Goal: Task Accomplishment & Management: Use online tool/utility

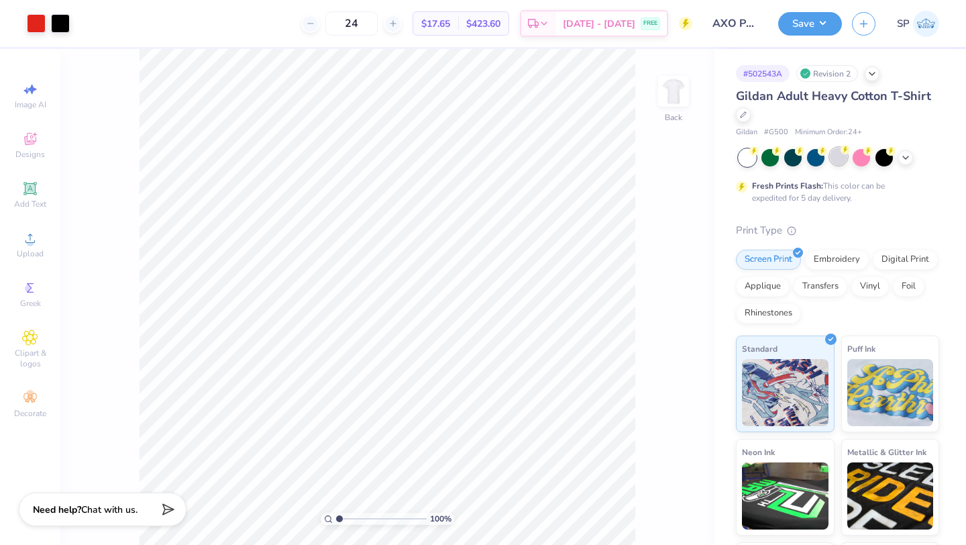
click at [844, 158] on div at bounding box center [838, 156] width 17 height 17
click at [742, 115] on icon at bounding box center [743, 113] width 7 height 7
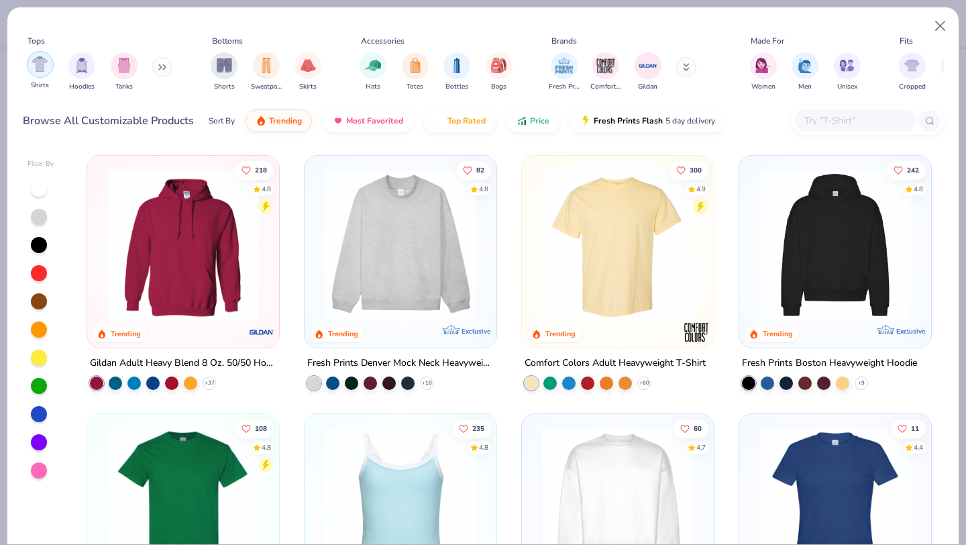
click at [35, 63] on img "filter for Shirts" at bounding box center [39, 63] width 15 height 15
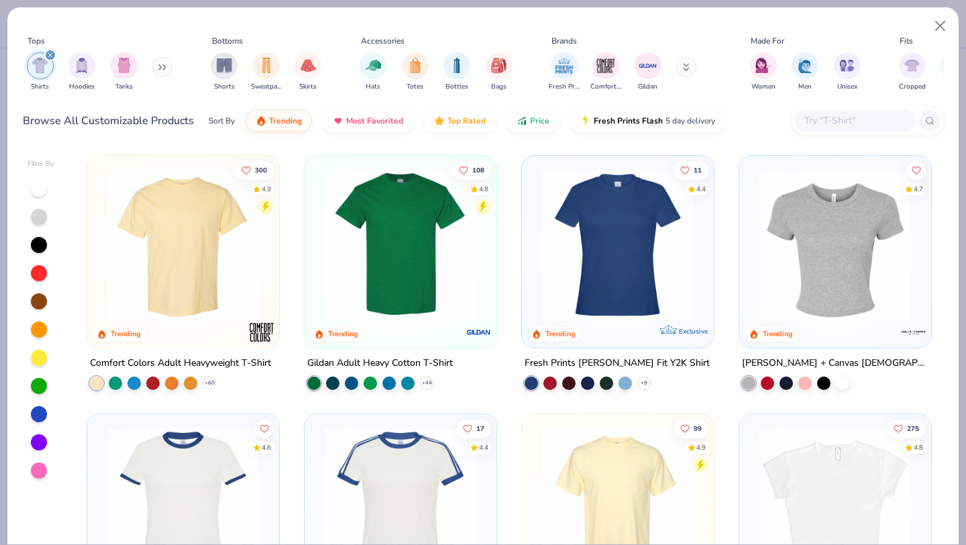
click at [34, 215] on div at bounding box center [39, 217] width 16 height 16
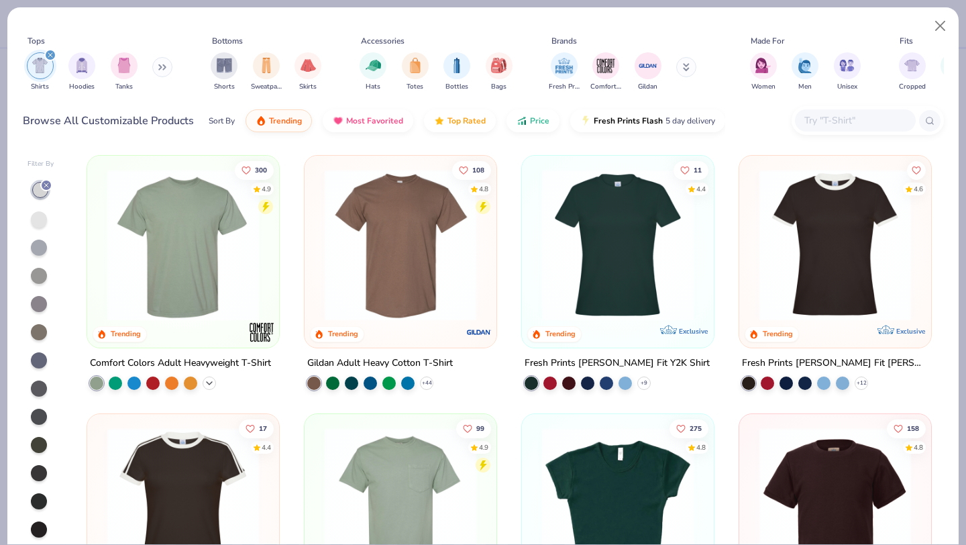
click at [204, 380] on icon at bounding box center [209, 383] width 11 height 11
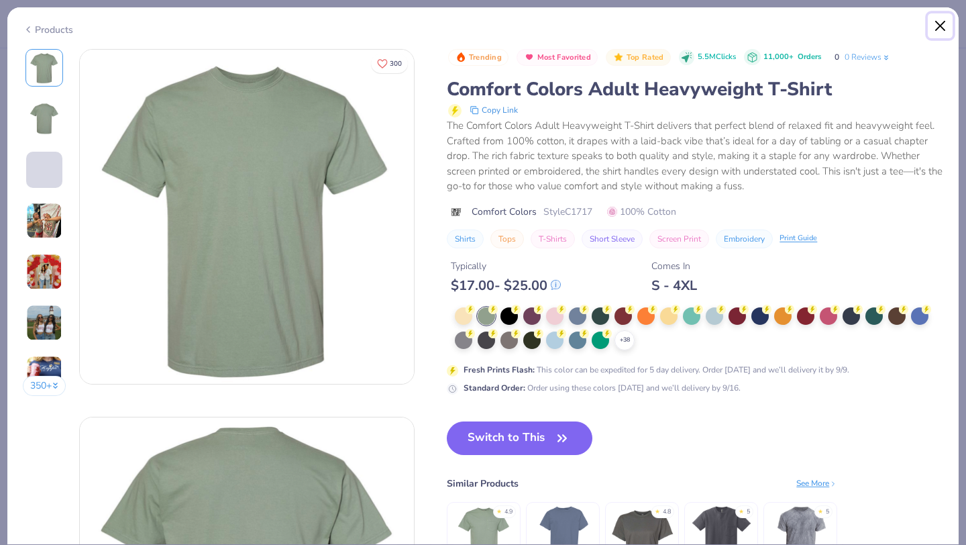
click at [936, 26] on button "Close" at bounding box center [940, 25] width 25 height 25
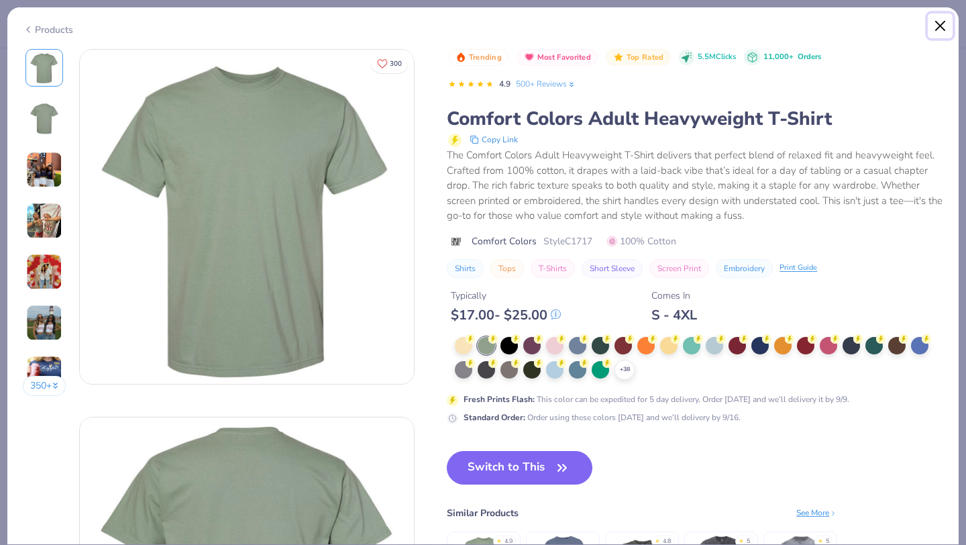
click at [938, 29] on button "Close" at bounding box center [940, 25] width 25 height 25
click at [943, 28] on button "Close" at bounding box center [940, 25] width 25 height 25
click at [940, 28] on button "Close" at bounding box center [940, 25] width 25 height 25
click at [35, 27] on div "Products" at bounding box center [48, 30] width 50 height 14
click at [52, 29] on div "Products" at bounding box center [48, 30] width 50 height 14
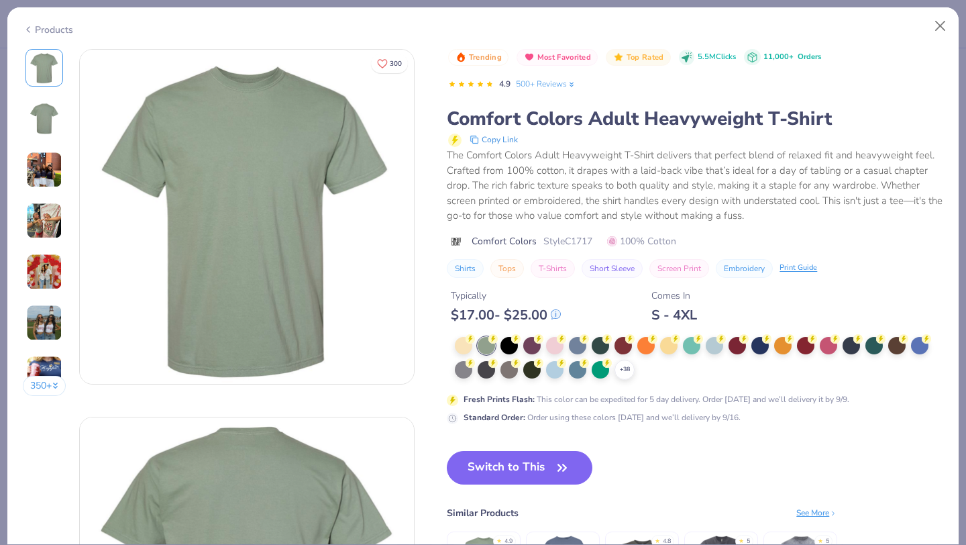
click at [52, 28] on div "Products" at bounding box center [48, 30] width 50 height 14
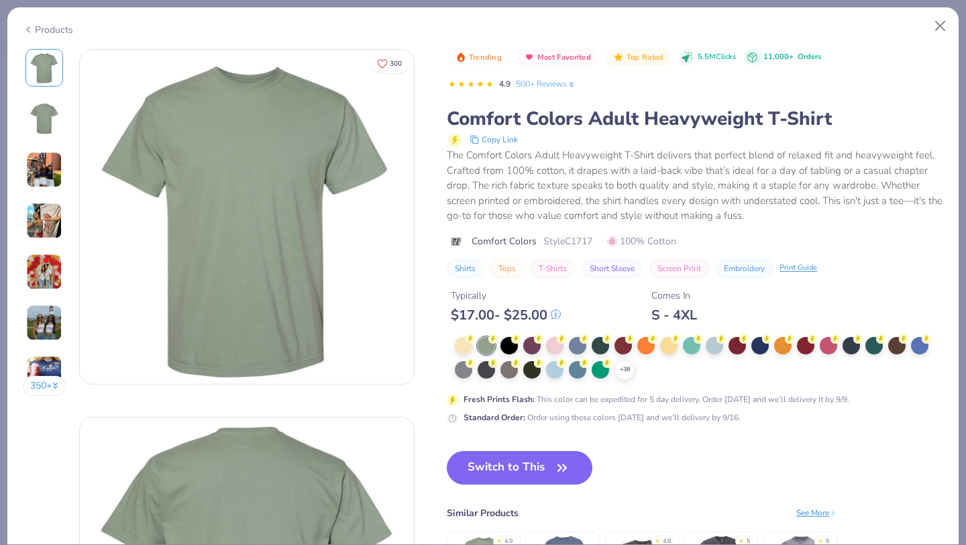
click at [52, 28] on div "Products" at bounding box center [48, 30] width 50 height 14
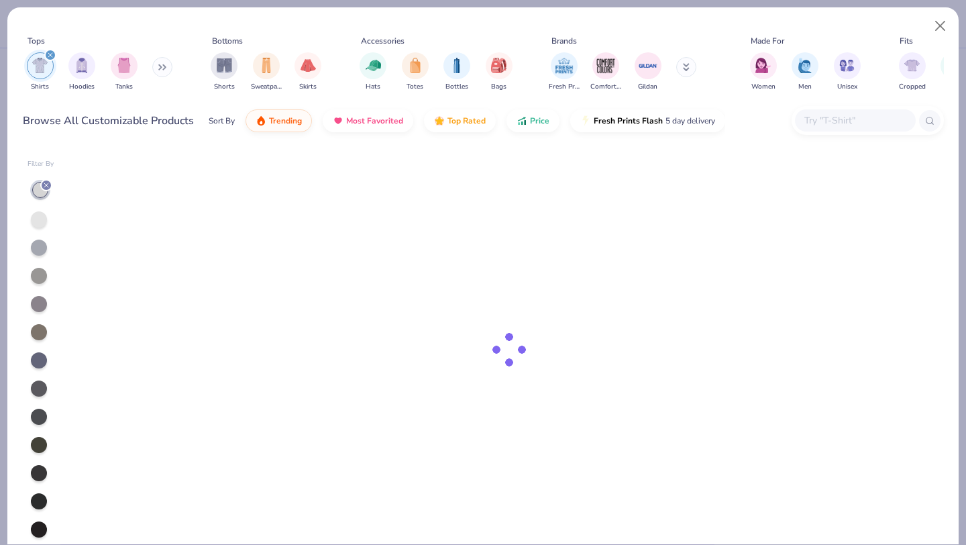
type input "AXO Parents Weekend"
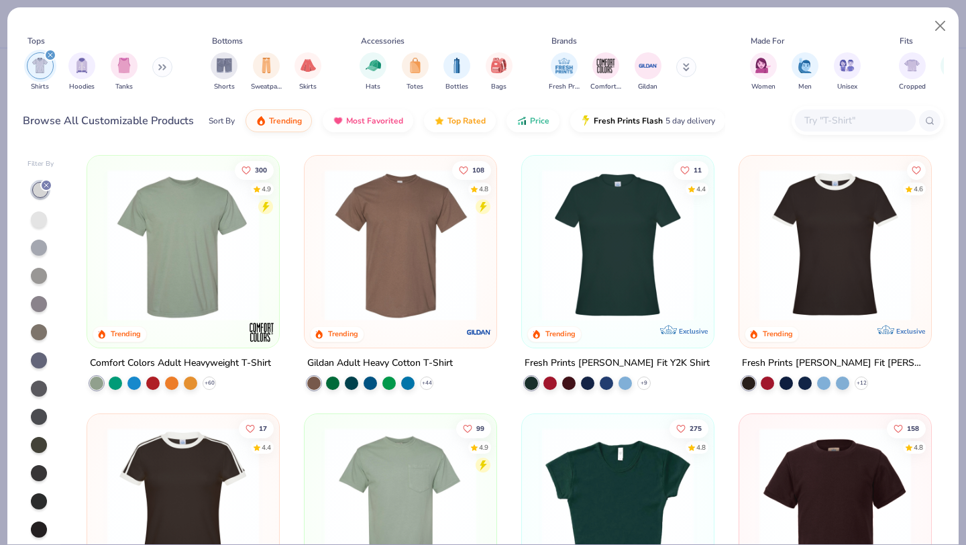
type input "24"
click at [47, 187] on icon at bounding box center [46, 185] width 8 height 8
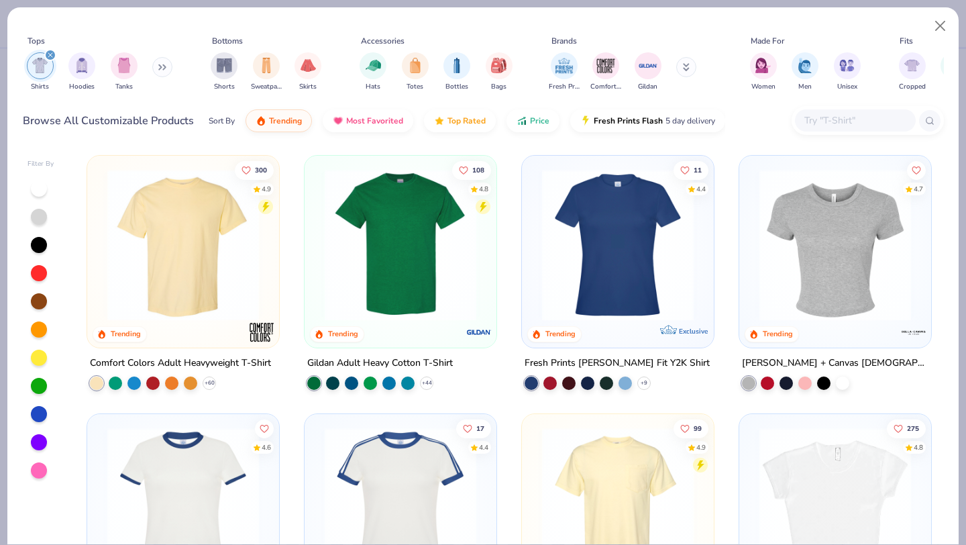
click at [713, 374] on div "Fresh Prints Naomi Slim Fit Y2K Shirt + 9" at bounding box center [617, 372] width 193 height 35
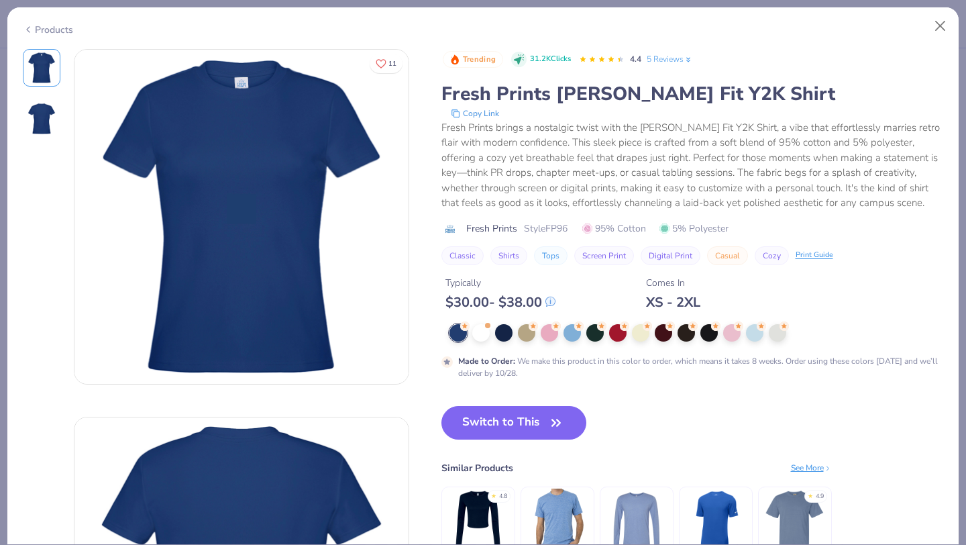
click at [37, 29] on div "Products" at bounding box center [48, 30] width 50 height 14
click at [940, 25] on button "Close" at bounding box center [940, 25] width 25 height 25
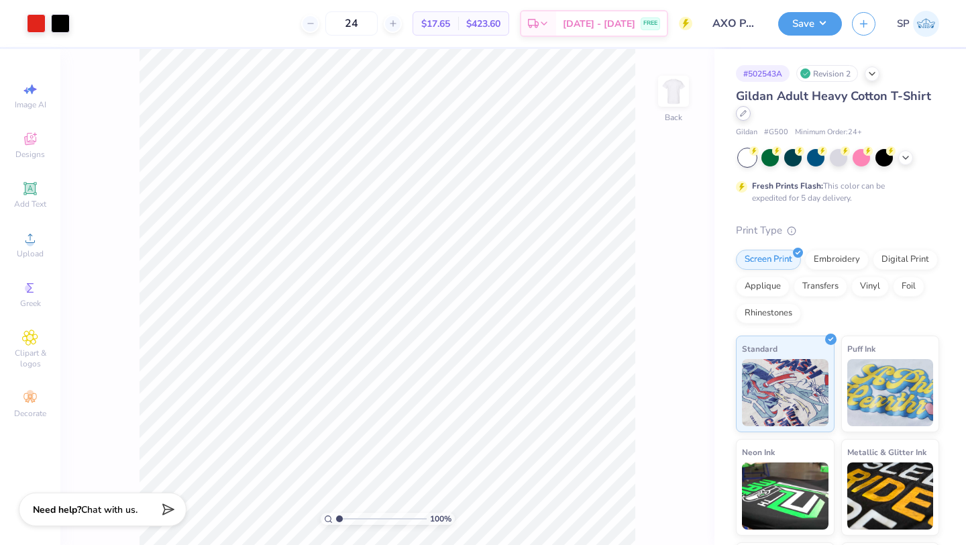
click at [744, 117] on div at bounding box center [743, 113] width 15 height 15
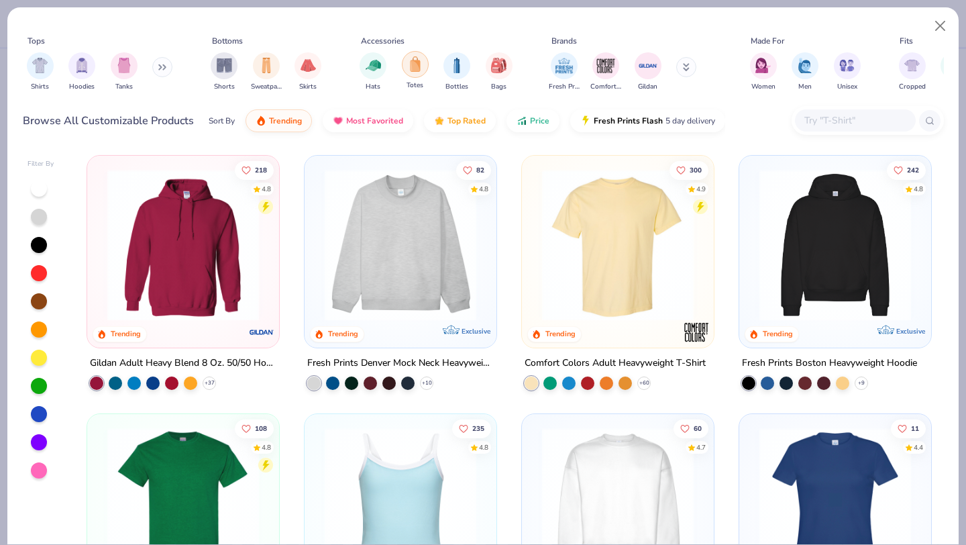
drag, startPoint x: 47, startPoint y: 63, endPoint x: 418, endPoint y: 56, distance: 370.9
click at [47, 63] on img "filter for Shirts" at bounding box center [39, 65] width 15 height 15
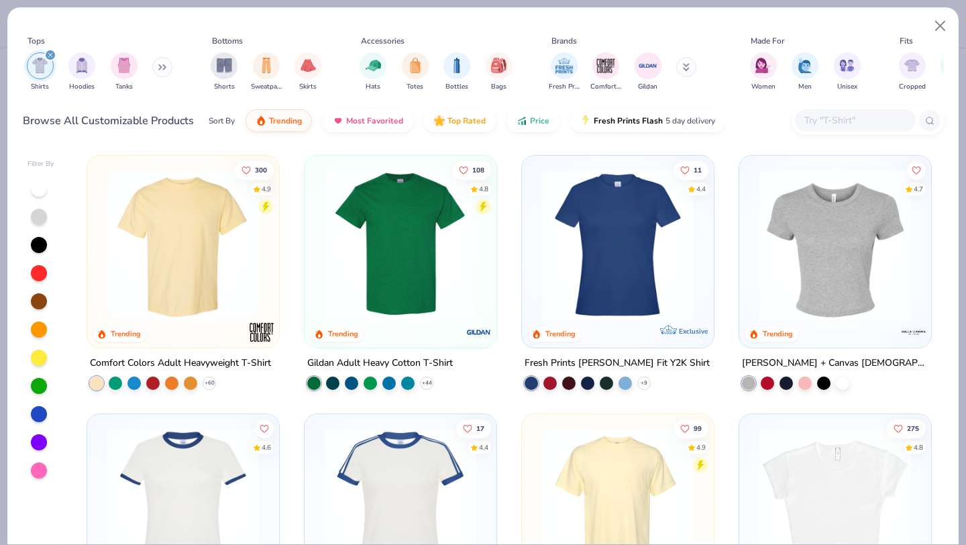
drag, startPoint x: 482, startPoint y: 178, endPoint x: 510, endPoint y: 409, distance: 232.4
drag, startPoint x: 506, startPoint y: 385, endPoint x: 516, endPoint y: 544, distance: 159.3
click at [516, 544] on div "Tops Shirts Hoodies Tanks Bottoms Shorts Sweatpants Skirts Accessories Hats Tot…" at bounding box center [483, 276] width 952 height 538
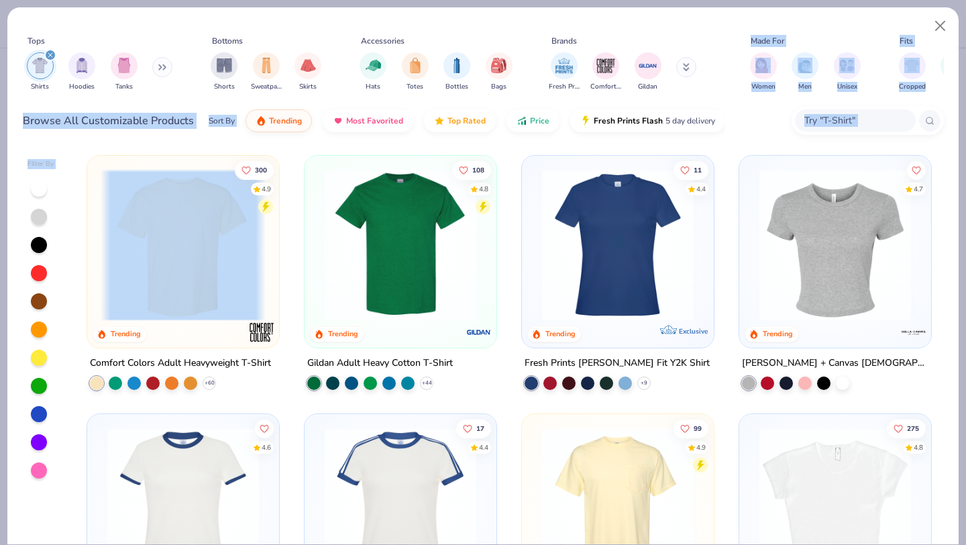
drag, startPoint x: 706, startPoint y: 79, endPoint x: 721, endPoint y: 539, distance: 459.6
click at [722, 541] on div "Tops Shirts Hoodies Tanks Bottoms Shorts Sweatpants Skirts Accessories Hats Tot…" at bounding box center [483, 276] width 952 height 538
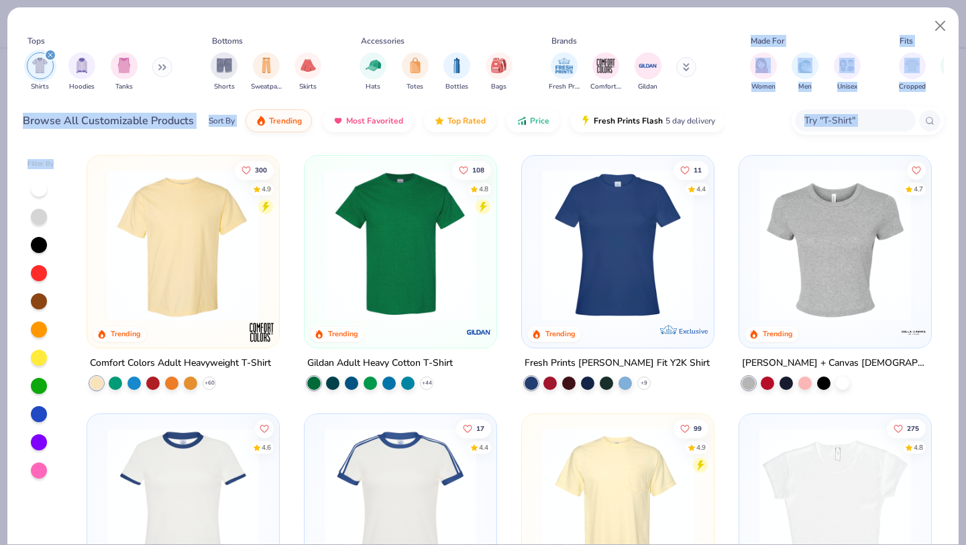
click at [717, 139] on div "Sort By Trending Most Favorited Top Rated Price Fresh Prints Flash 5 day delive…" at bounding box center [467, 121] width 516 height 38
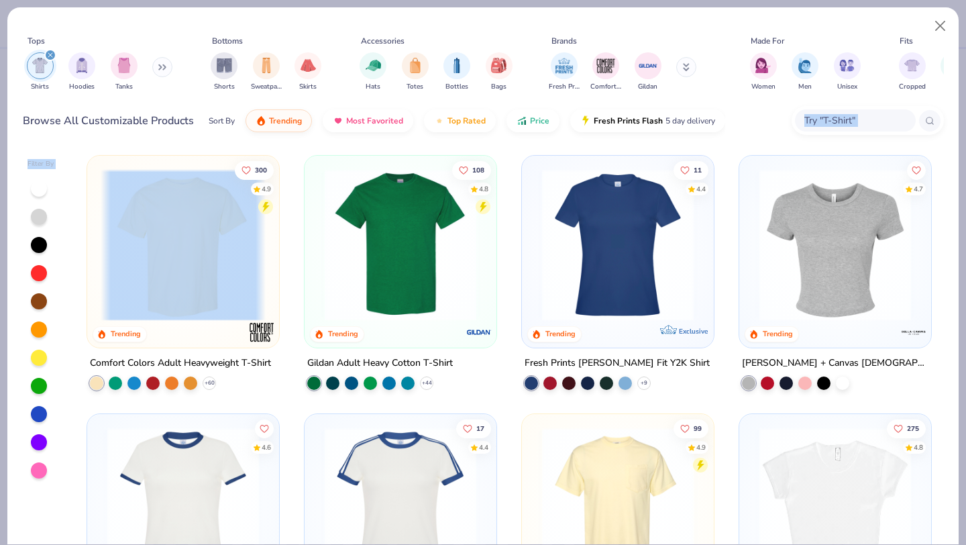
drag, startPoint x: 709, startPoint y: 137, endPoint x: 724, endPoint y: 394, distance: 257.3
click at [724, 394] on div "Tops Shirts Hoodies Tanks Bottoms Shorts Sweatpants Skirts Accessories Hats Tot…" at bounding box center [483, 276] width 952 height 538
click at [76, 247] on div "300 4.9 Trending Comfort Colors Adult Heavyweight T-Shirt + 60 108 4.8 Trending…" at bounding box center [508, 346] width 869 height 396
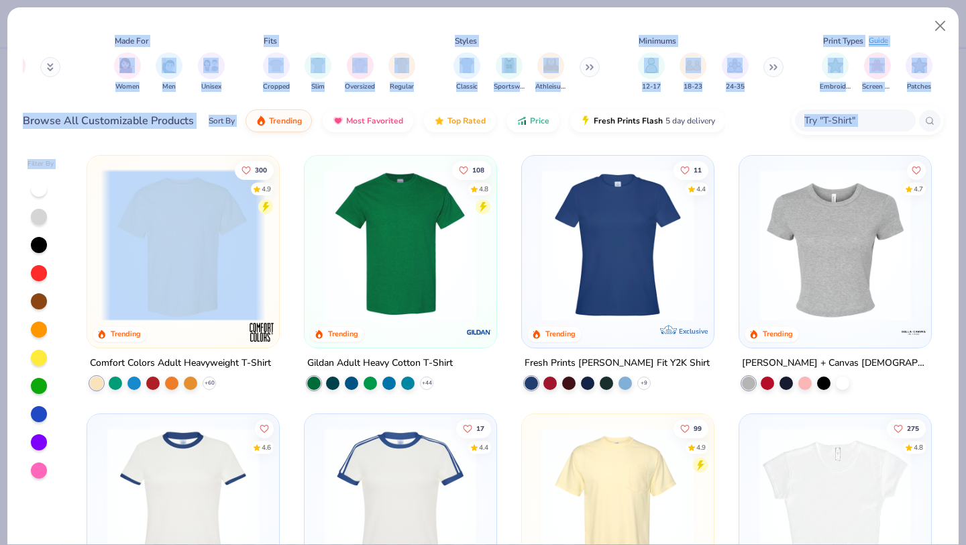
scroll to position [0, 651]
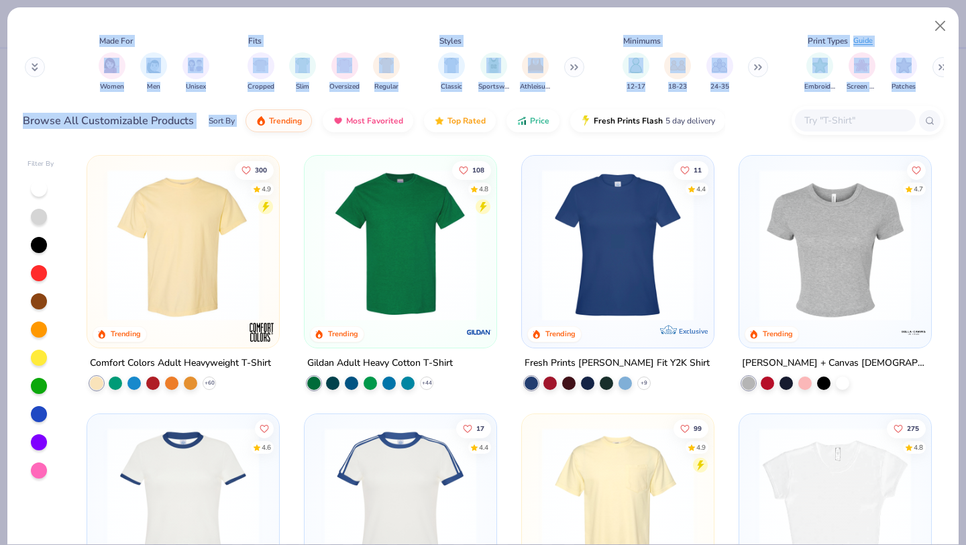
drag, startPoint x: 281, startPoint y: 16, endPoint x: 754, endPoint y: 120, distance: 484.8
click at [755, 121] on div "Tops Shirts Hoodies Tanks Bottoms Shorts Sweatpants Skirts Accessories Hats Tot…" at bounding box center [482, 75] width 951 height 137
click at [728, 124] on div "Browse All Customizable Products Sort By Trending Most Favorited Top Rated Pric…" at bounding box center [483, 121] width 921 height 38
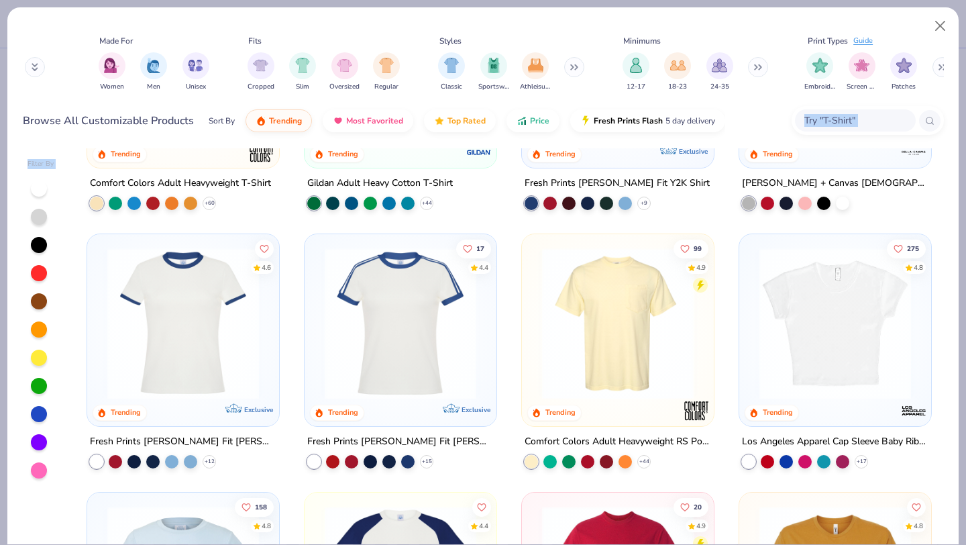
scroll to position [182, 0]
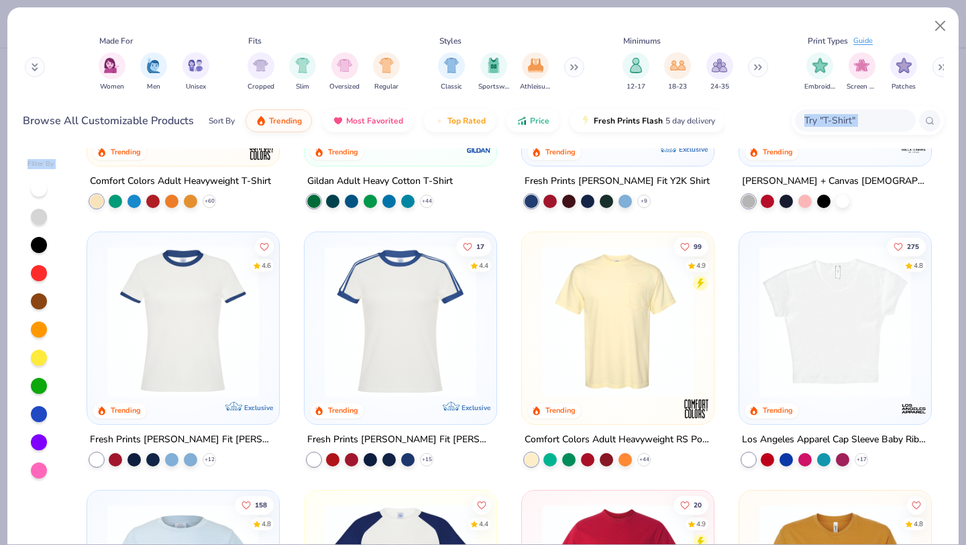
drag, startPoint x: 728, startPoint y: 124, endPoint x: 775, endPoint y: 537, distance: 415.8
click at [775, 537] on div "Tops Shirts Hoodies Tanks Bottoms Shorts Sweatpants Skirts Accessories Hats Tot…" at bounding box center [483, 276] width 952 height 538
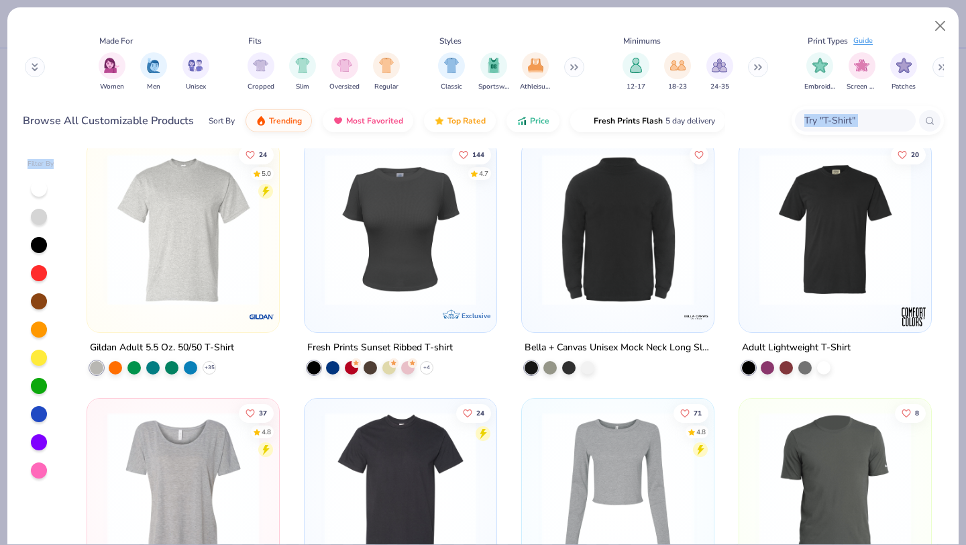
scroll to position [1021, 0]
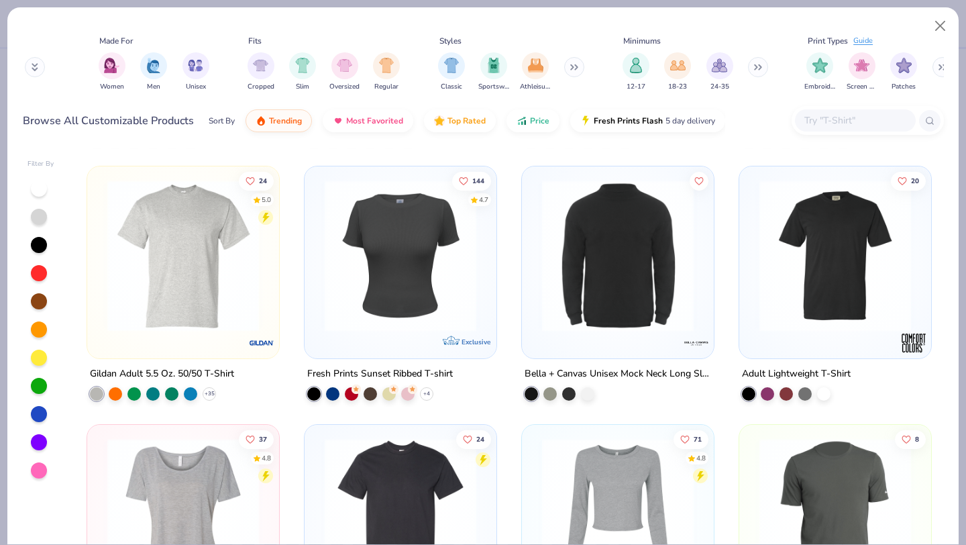
click at [184, 332] on div at bounding box center [183, 259] width 178 height 172
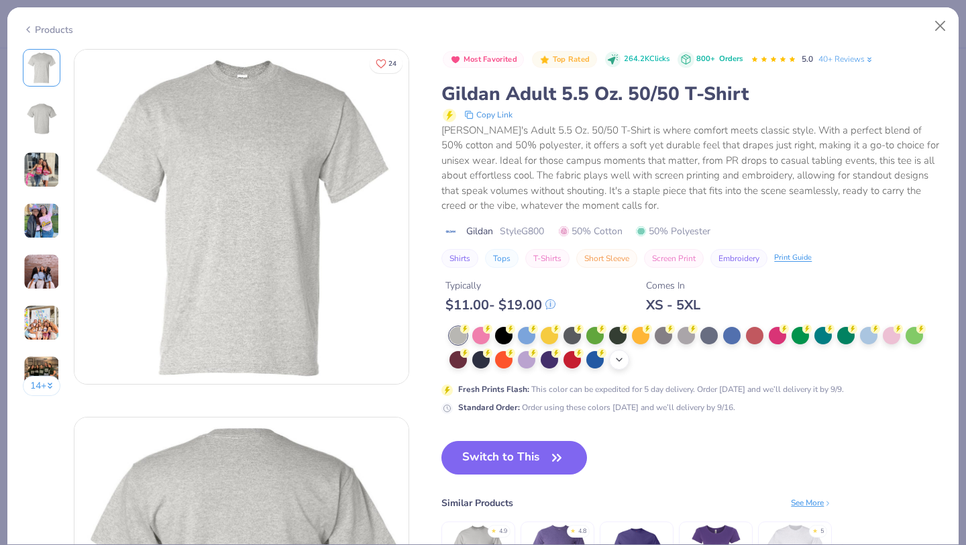
click at [617, 362] on icon at bounding box center [619, 359] width 11 height 11
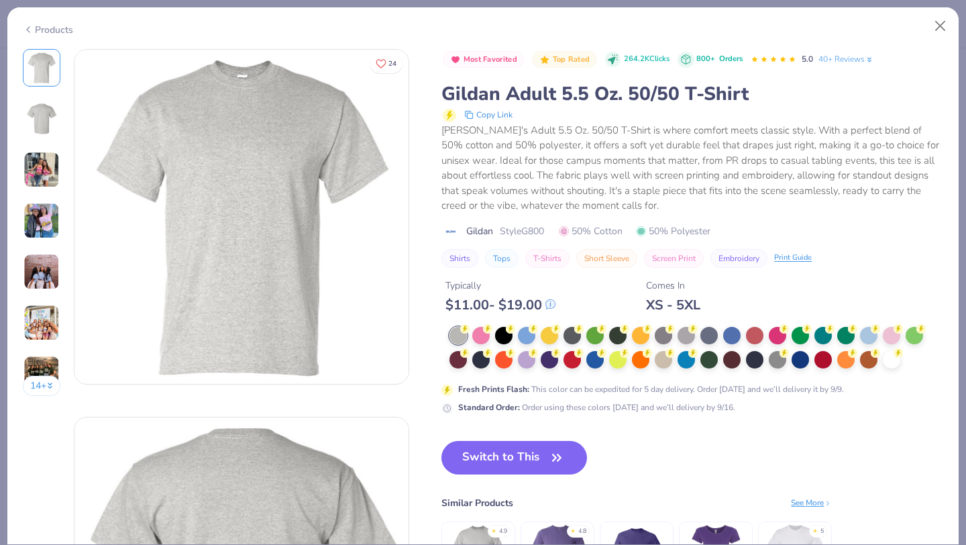
click at [39, 382] on button "14 +" at bounding box center [42, 386] width 38 height 20
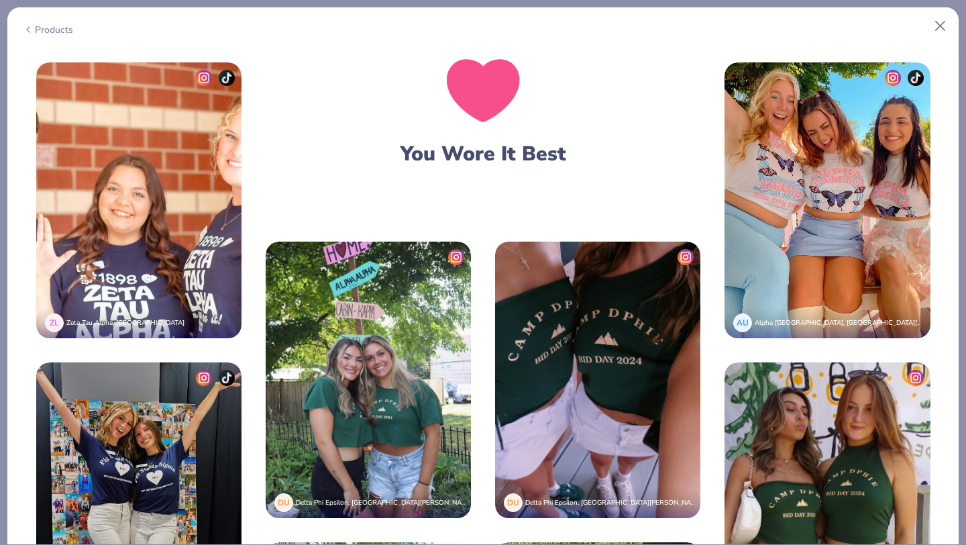
scroll to position [2698, 0]
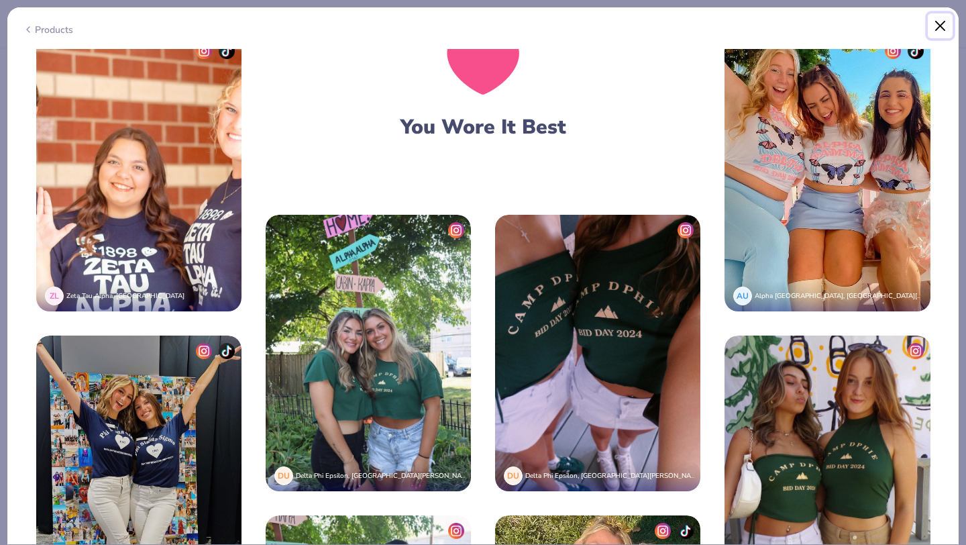
click at [936, 23] on button "Close" at bounding box center [940, 25] width 25 height 25
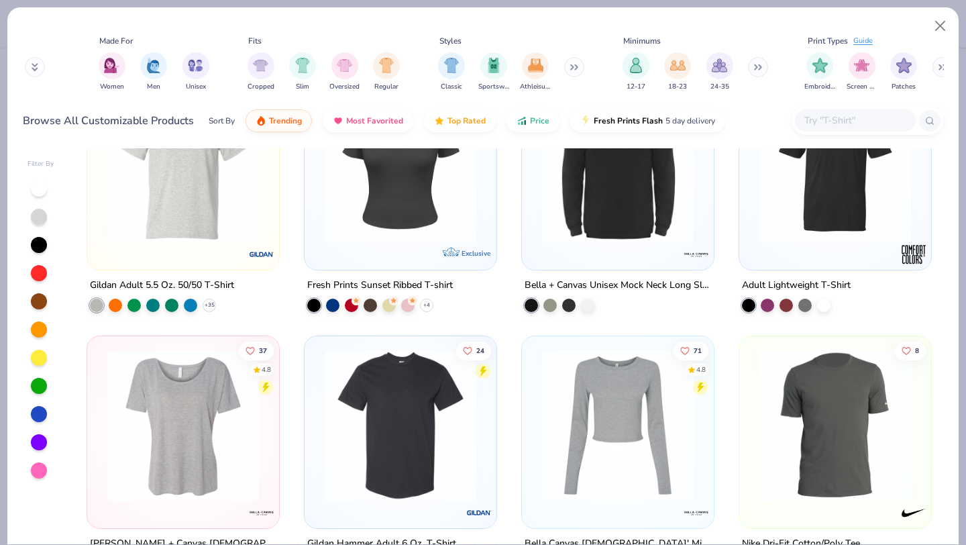
drag, startPoint x: 481, startPoint y: 148, endPoint x: 594, endPoint y: 544, distance: 412.1
click at [594, 544] on div "Tops Shirts Hoodies Tanks Bottoms Shorts Sweatpants Skirts Accessories Hats Tot…" at bounding box center [483, 276] width 952 height 538
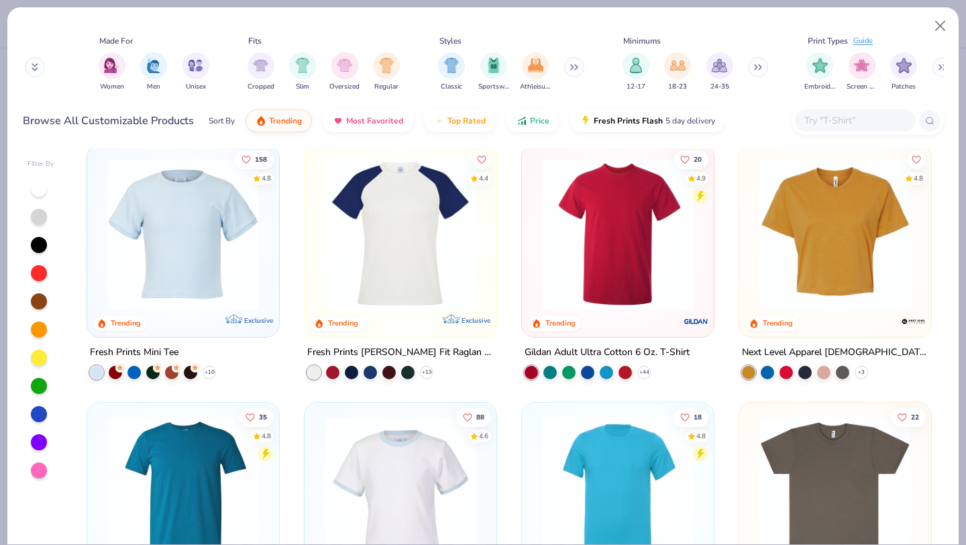
scroll to position [510, 0]
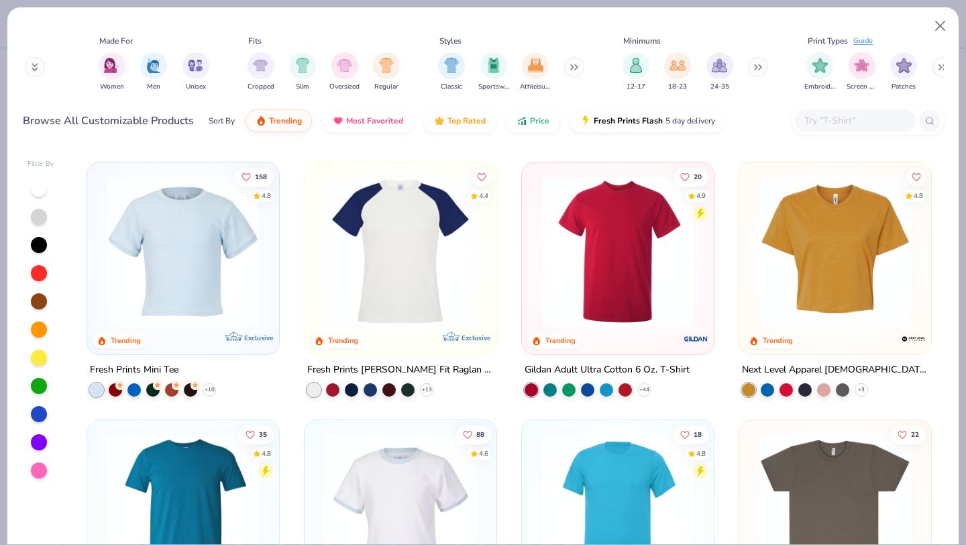
click at [636, 264] on img at bounding box center [617, 251] width 165 height 152
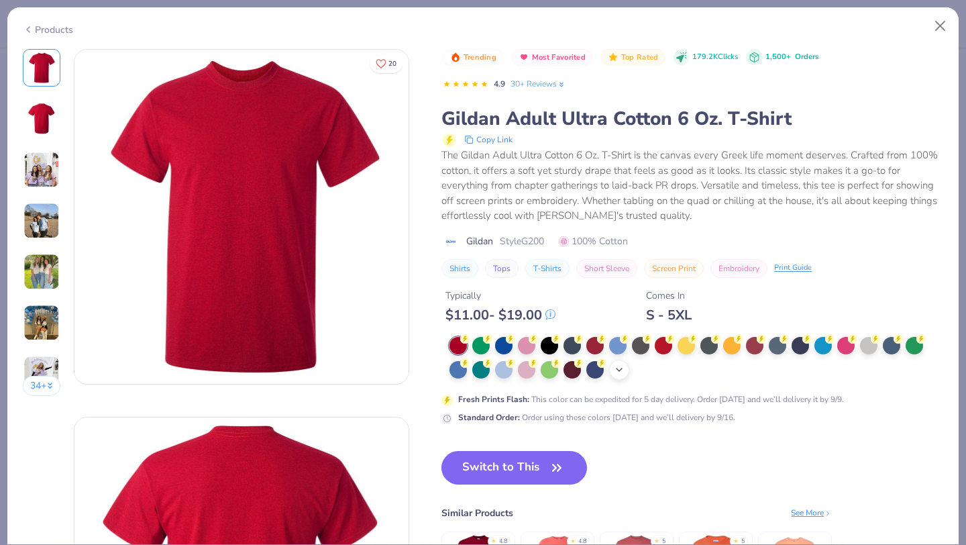
click at [619, 373] on icon at bounding box center [619, 369] width 11 height 11
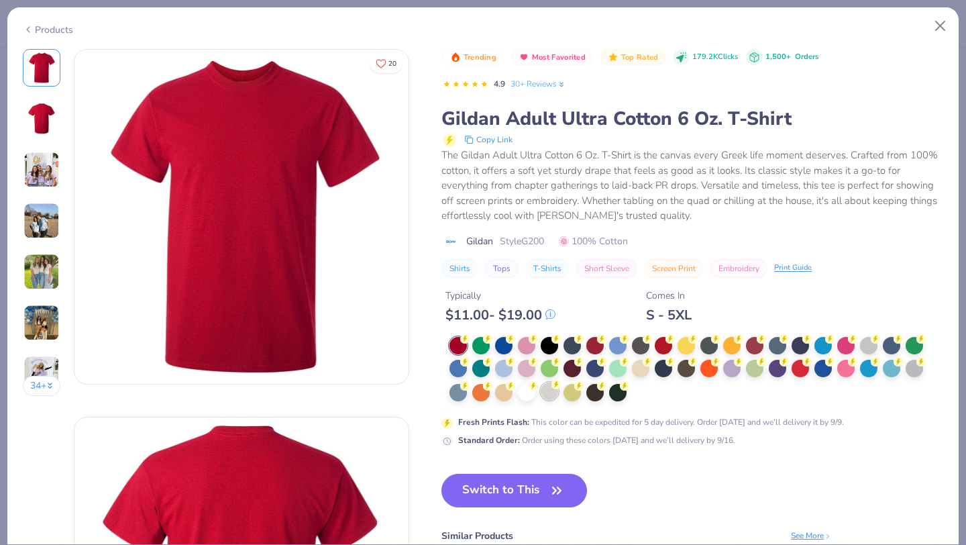
click at [545, 394] on div at bounding box center [549, 390] width 17 height 17
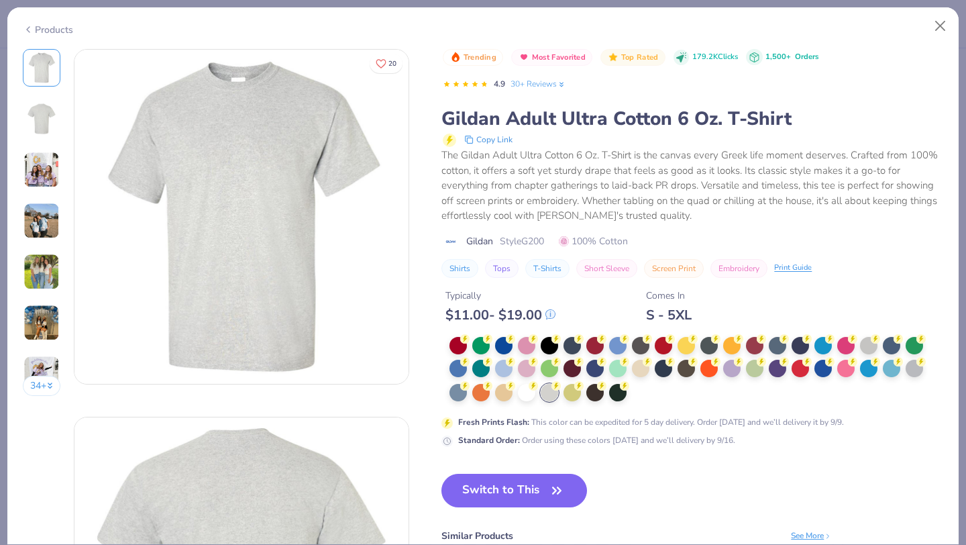
click at [488, 490] on button "Switch to This" at bounding box center [514, 490] width 146 height 34
click at [545, 493] on button "Switch to This" at bounding box center [514, 490] width 146 height 34
click at [502, 239] on span "Style G200" at bounding box center [522, 241] width 44 height 14
click at [512, 490] on button "Switch to This" at bounding box center [514, 490] width 146 height 34
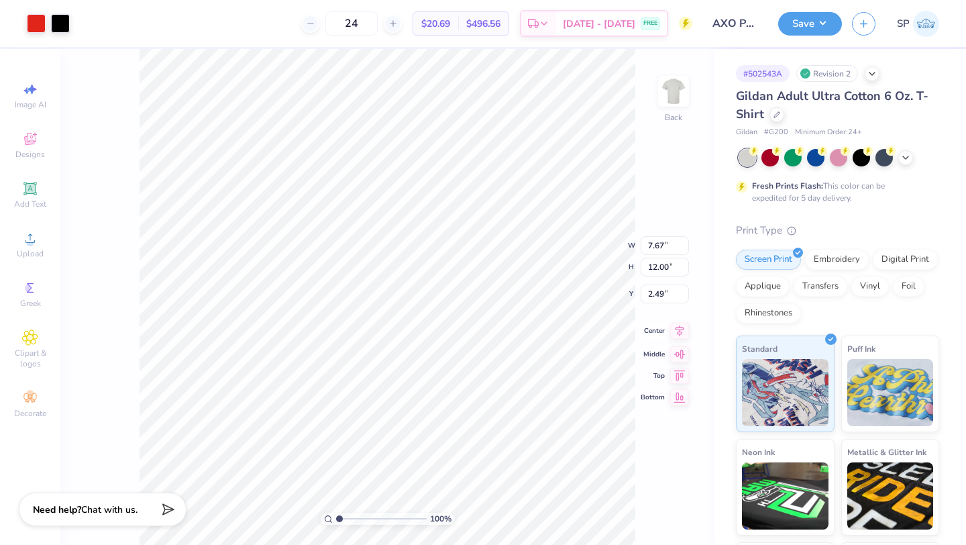
click at [679, 336] on icon at bounding box center [679, 331] width 19 height 16
click at [805, 32] on button "Save" at bounding box center [810, 21] width 64 height 23
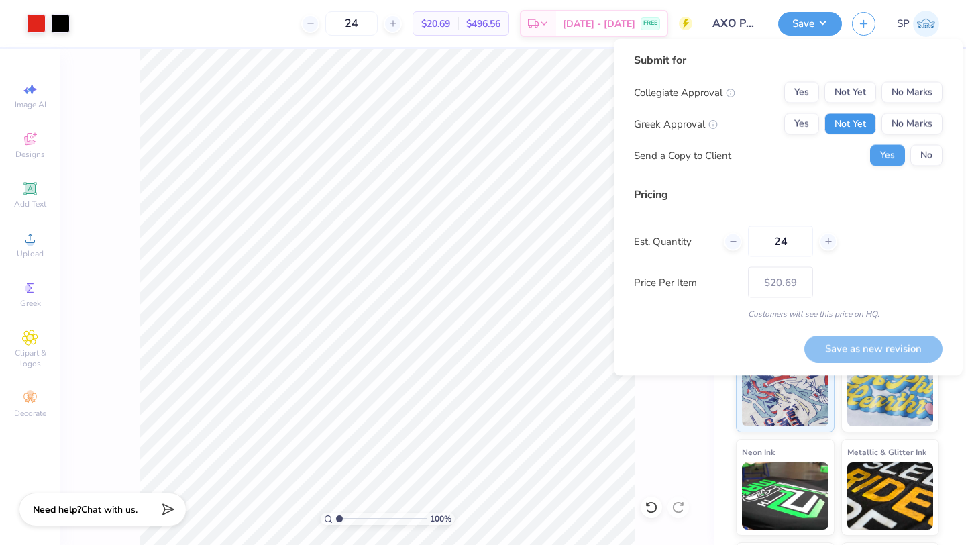
click at [869, 126] on button "Not Yet" at bounding box center [850, 123] width 52 height 21
click at [893, 85] on button "No Marks" at bounding box center [911, 92] width 61 height 21
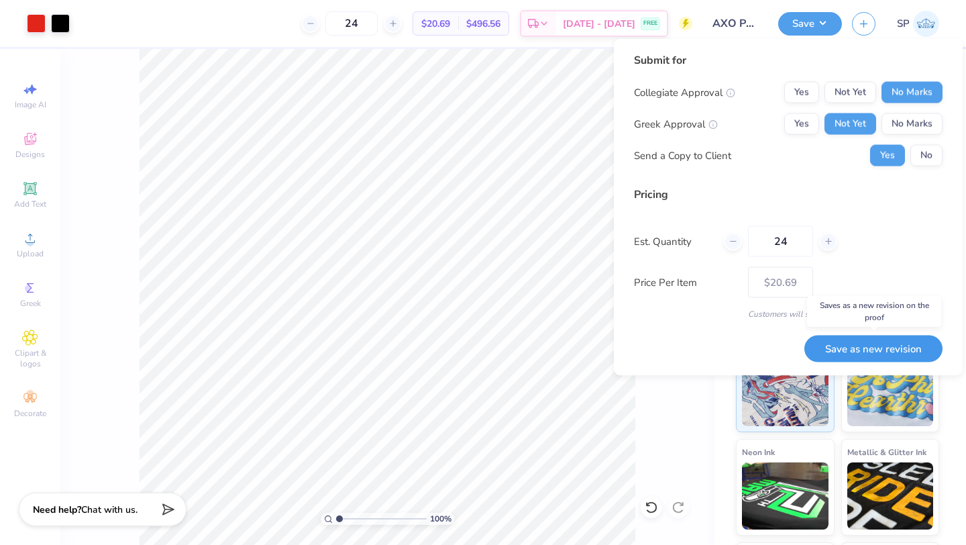
click at [858, 341] on button "Save as new revision" at bounding box center [873, 348] width 138 height 27
type input "$20.69"
